Goal: Transaction & Acquisition: Subscribe to service/newsletter

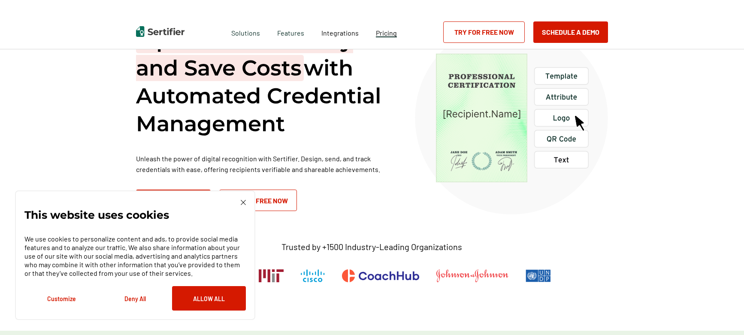
click at [378, 27] on link "Pricing" at bounding box center [386, 32] width 21 height 11
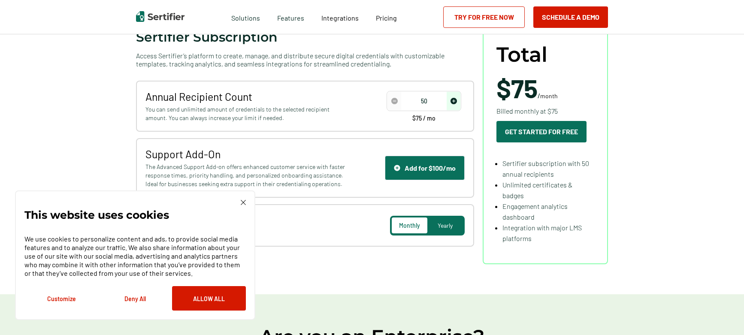
scroll to position [129, 0]
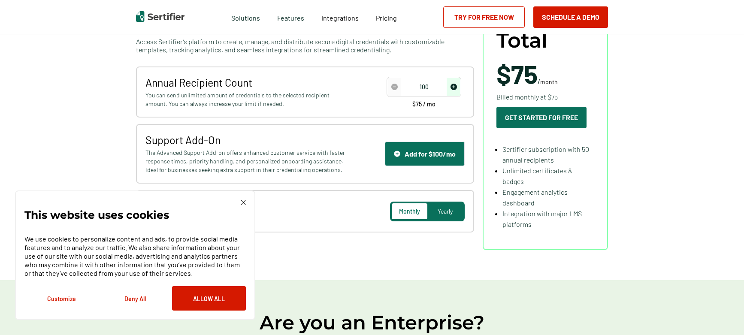
click at [454, 88] on img "increase number" at bounding box center [453, 87] width 6 height 6
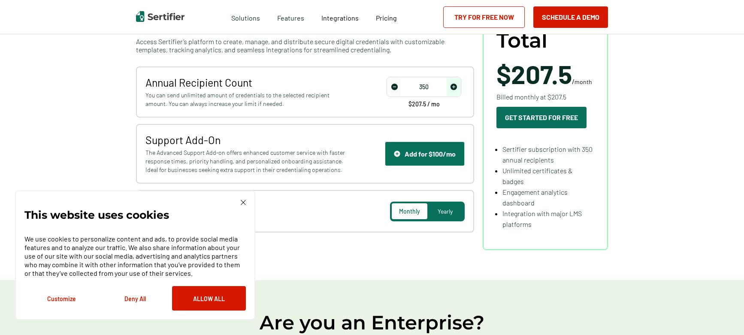
click at [454, 88] on img "increase number" at bounding box center [453, 87] width 6 height 6
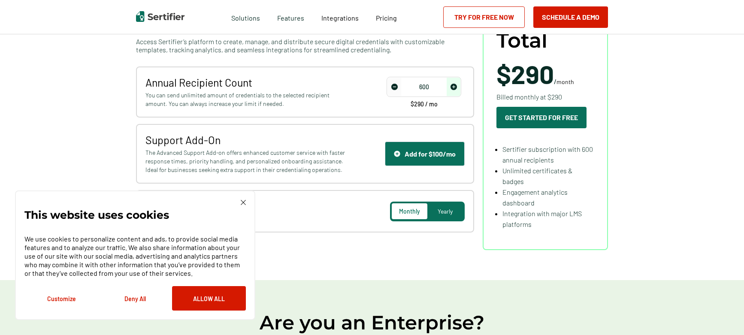
click at [454, 88] on img "increase number" at bounding box center [453, 87] width 6 height 6
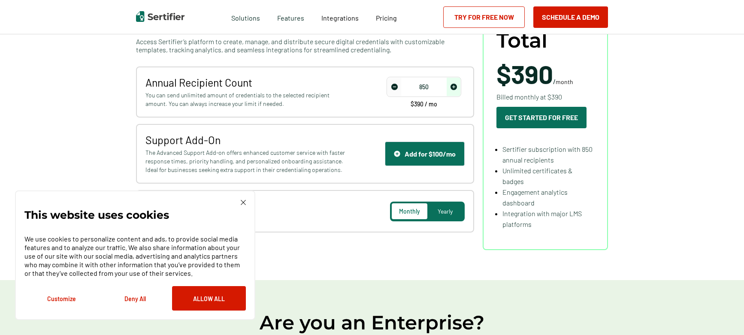
click at [454, 88] on img "increase number" at bounding box center [453, 87] width 6 height 6
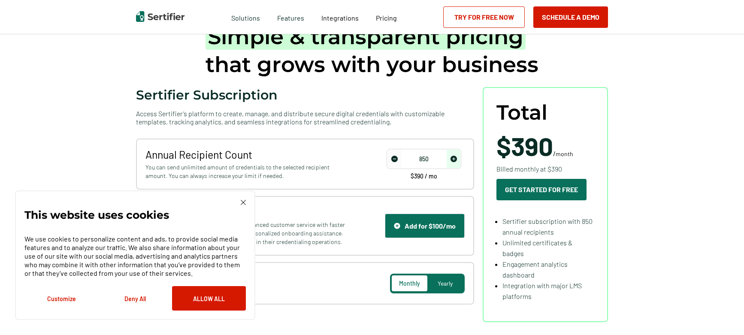
scroll to position [43, 0]
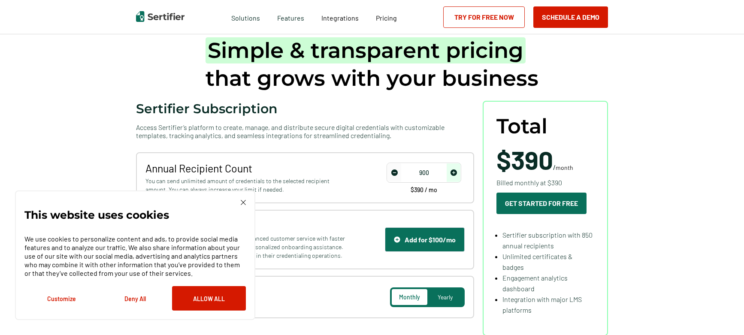
click at [457, 175] on img "increase number" at bounding box center [453, 172] width 6 height 6
click at [457, 174] on img "increase number" at bounding box center [453, 172] width 6 height 6
type input "1000"
click at [457, 174] on img "increase number" at bounding box center [453, 172] width 6 height 6
click at [447, 114] on div "Sertifier Subscription Access Sertifier’s platform to create, manage, and distr…" at bounding box center [305, 120] width 338 height 39
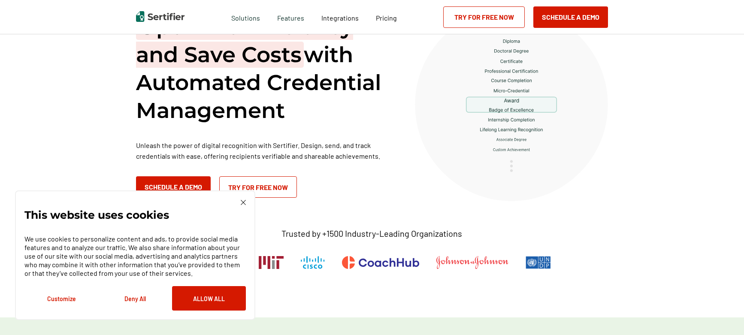
scroll to position [43, 0]
